Goal: Task Accomplishment & Management: Complete application form

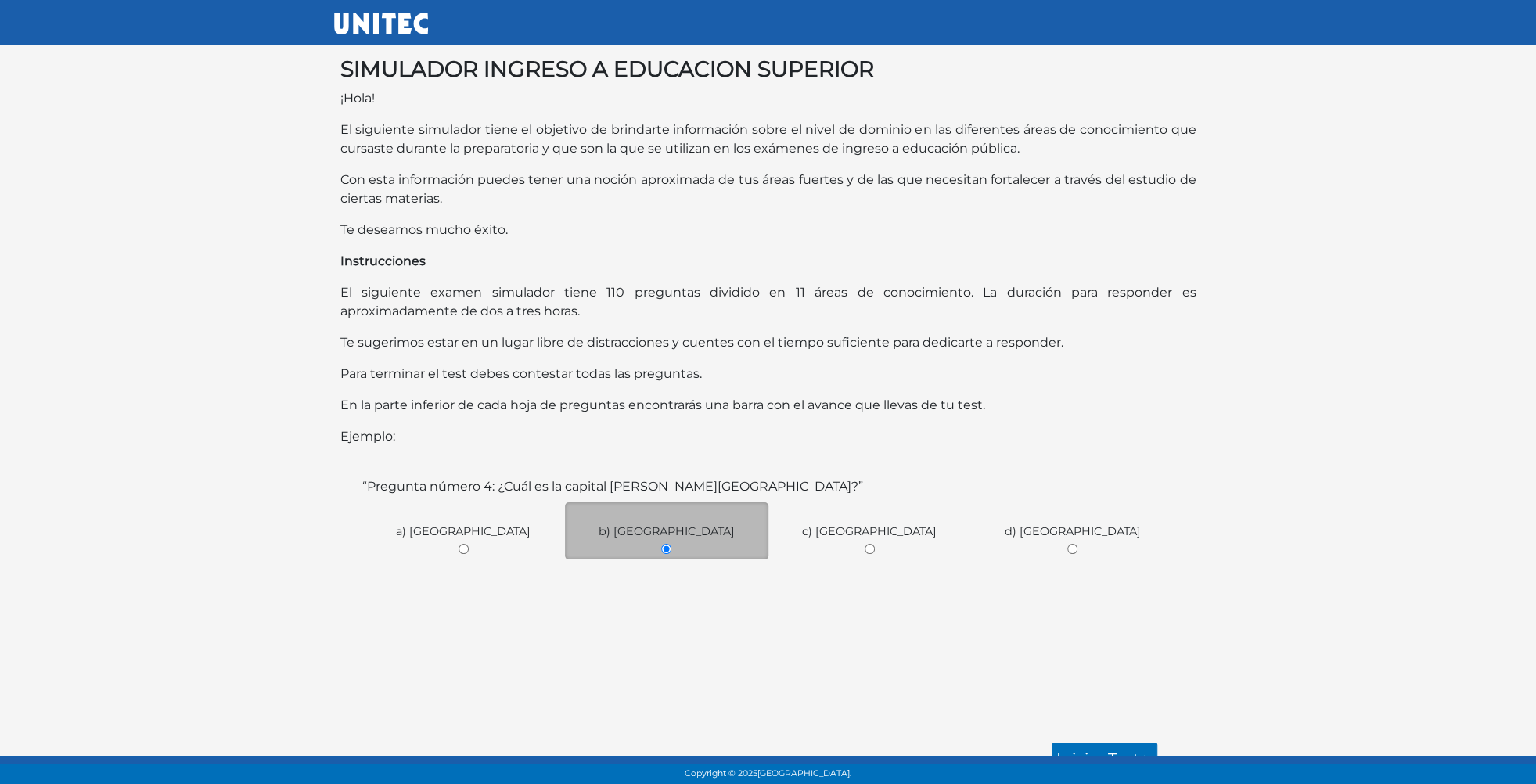
scroll to position [22, 0]
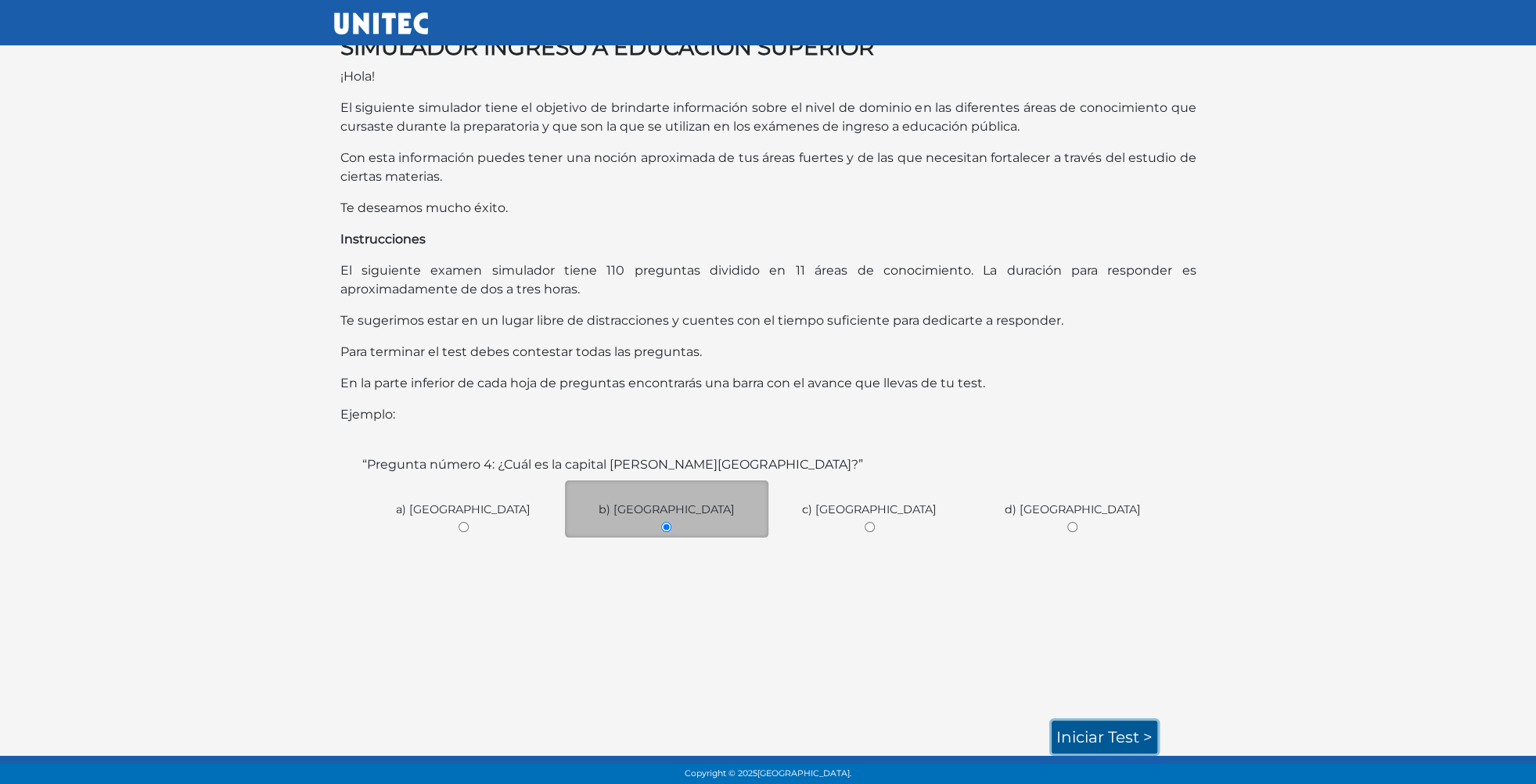
click at [1143, 737] on link "Iniciar test >" at bounding box center [1104, 736] width 105 height 32
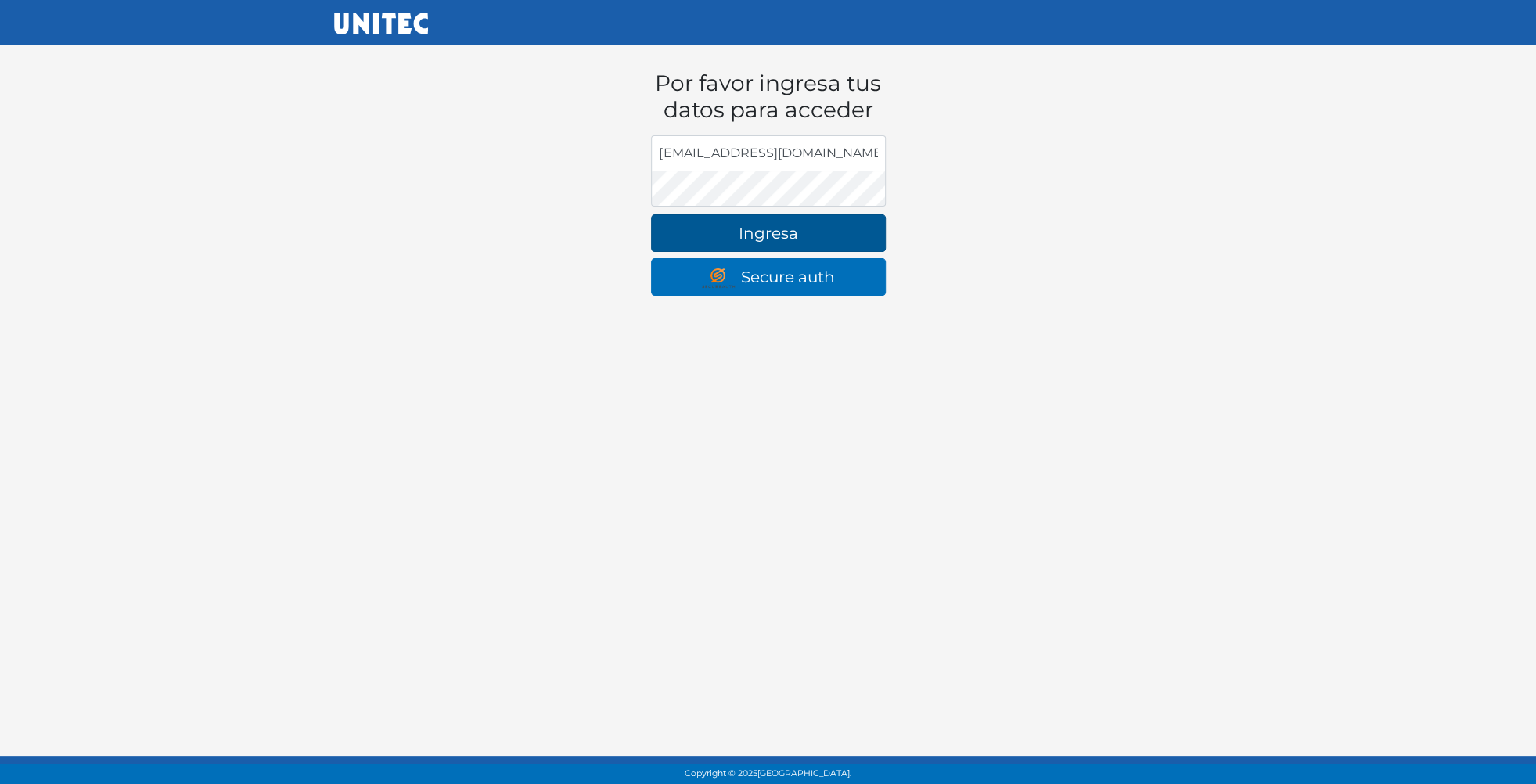
type input "[EMAIL_ADDRESS][DOMAIN_NAME]"
click at [783, 220] on button "Ingresa" at bounding box center [768, 232] width 235 height 38
